Goal: Information Seeking & Learning: Check status

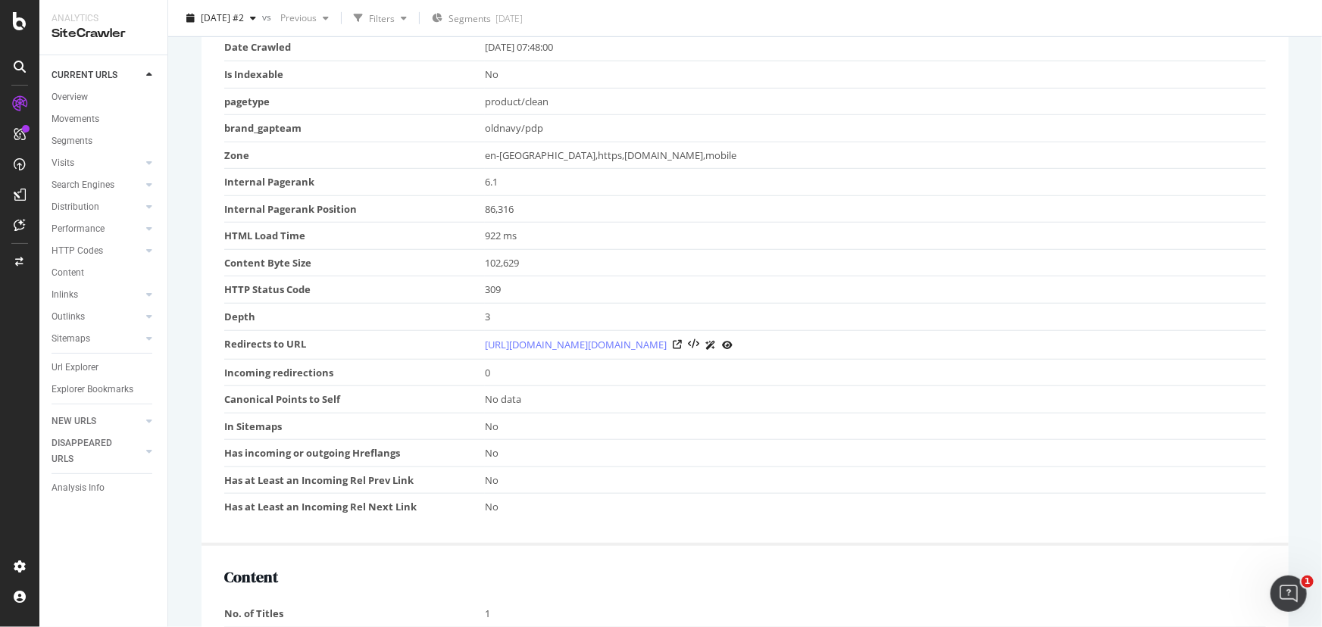
scroll to position [492, 0]
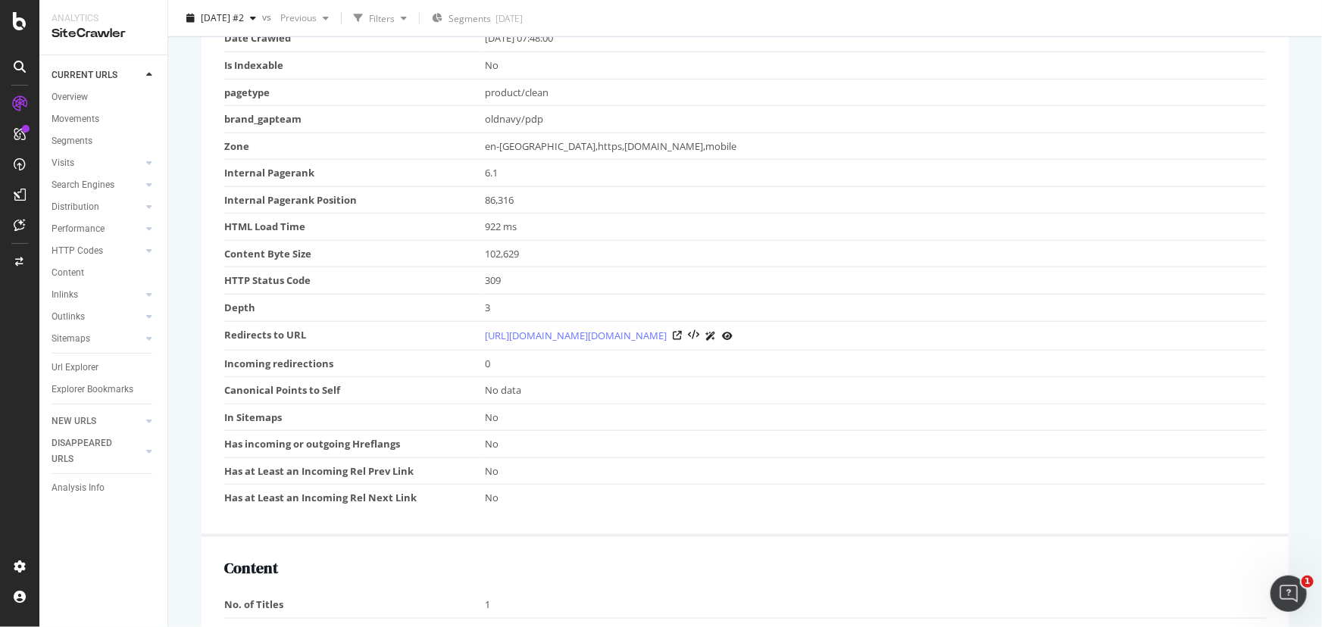
drag, startPoint x: 472, startPoint y: 335, endPoint x: 994, endPoint y: 339, distance: 521.8
click at [835, 339] on tr "Redirects to URL https://oldnavy.gap.com/browse/product.do?pid=877990012&cid=45…" at bounding box center [744, 335] width 1041 height 29
copy tr "https://oldnavy.gap.com/browse/product.do?pid=877990012&cid=45013&nav=smartlink…"
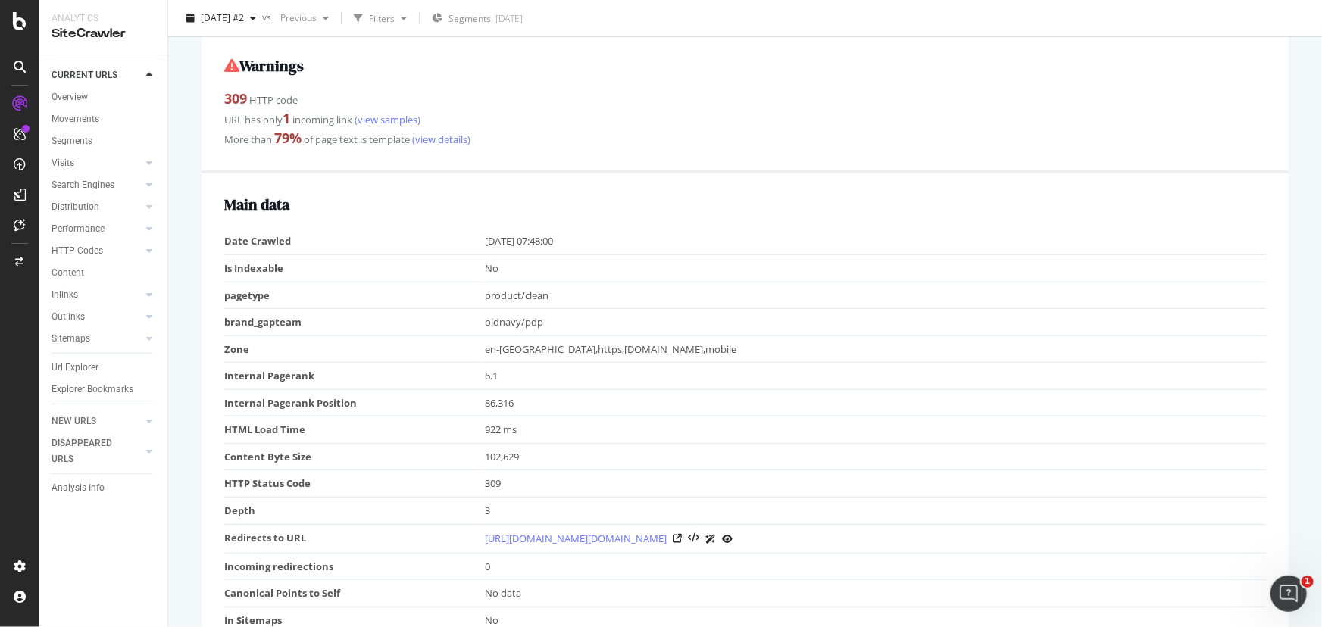
scroll to position [261, 0]
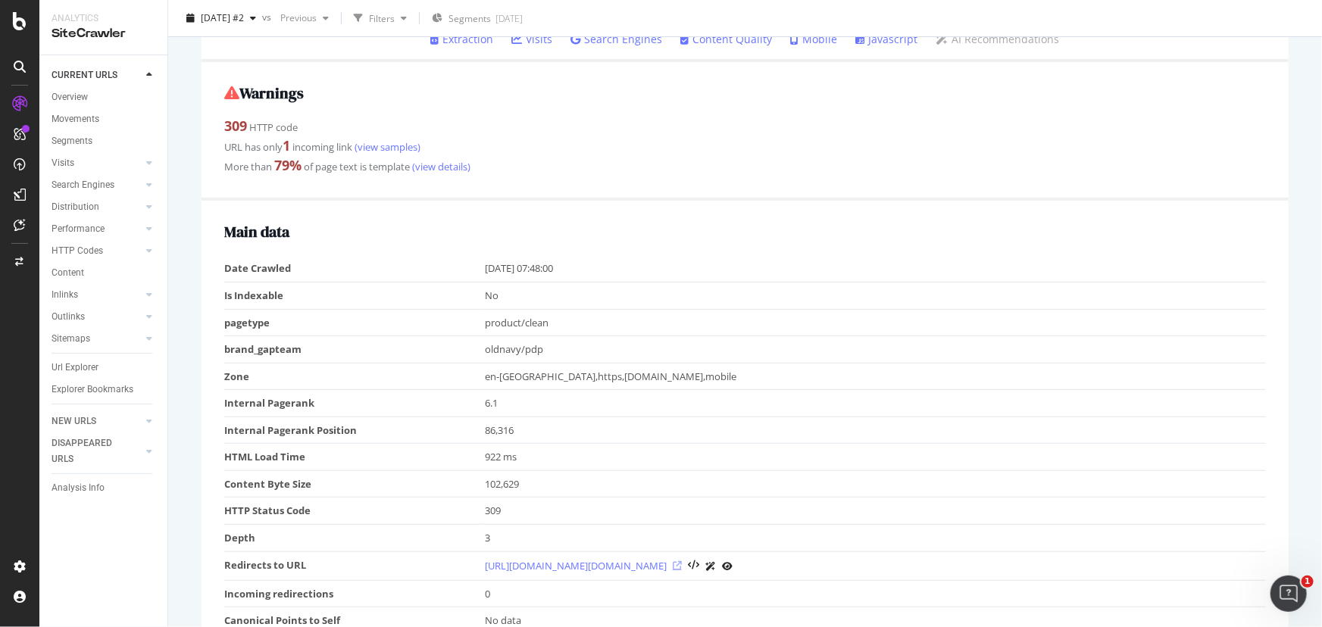
click at [682, 414] on icon at bounding box center [677, 565] width 9 height 9
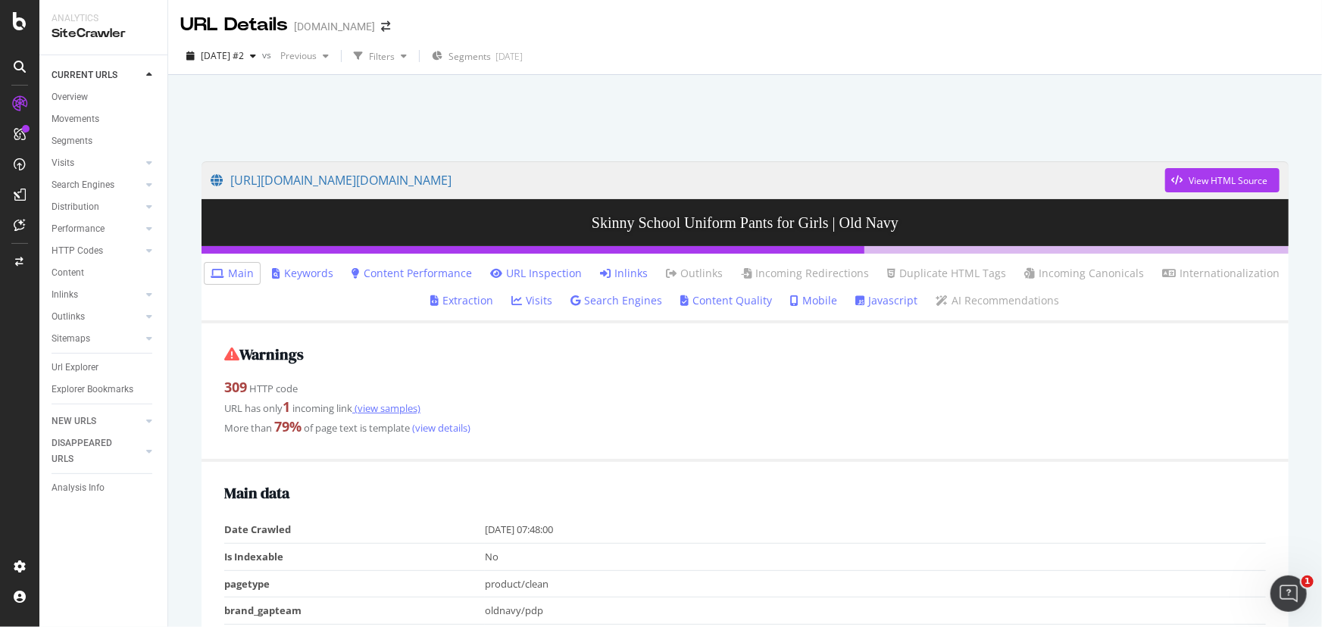
click at [389, 404] on link "(view samples)" at bounding box center [386, 408] width 68 height 14
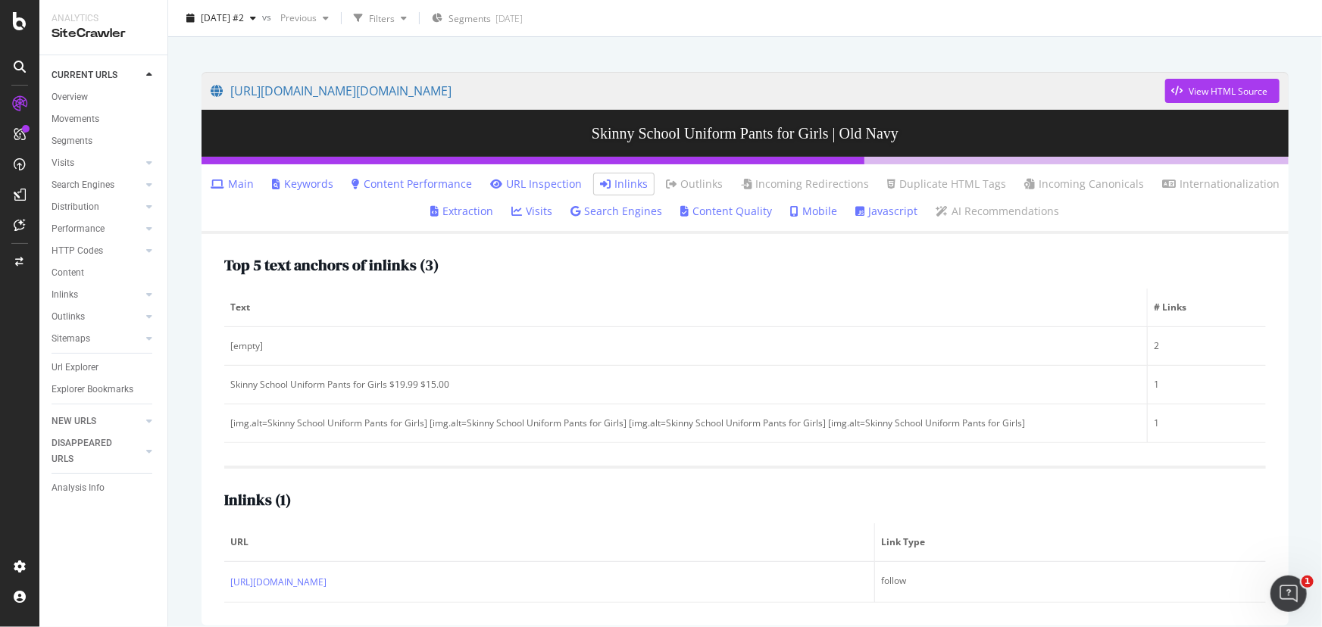
scroll to position [102, 0]
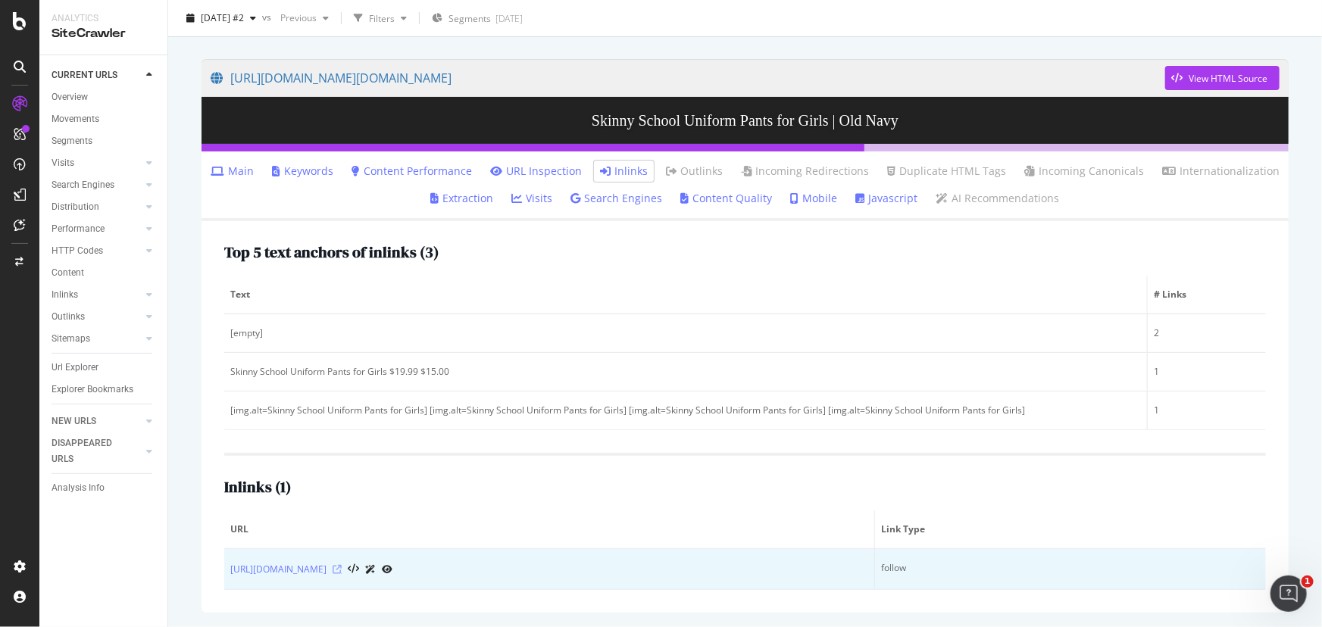
click at [342, 414] on icon at bounding box center [336, 569] width 9 height 9
